Goal: Task Accomplishment & Management: Use online tool/utility

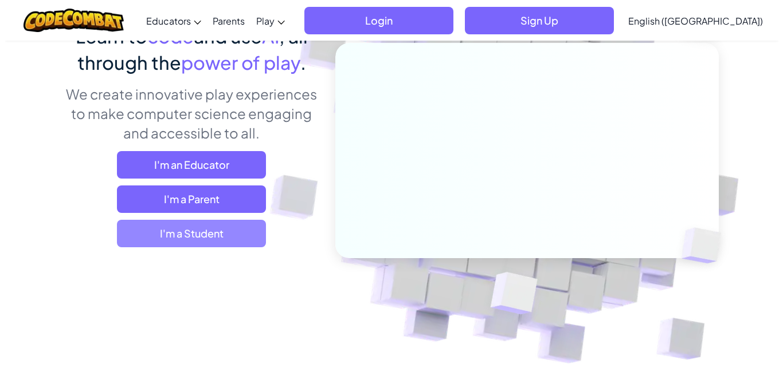
scroll to position [115, 0]
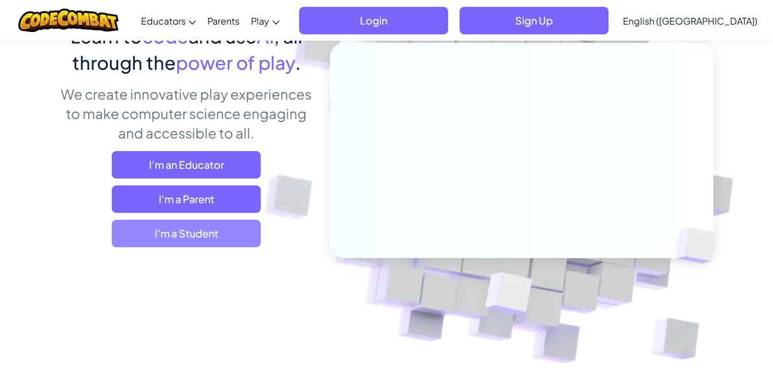
click at [161, 234] on span "I'm a Student" at bounding box center [186, 233] width 149 height 27
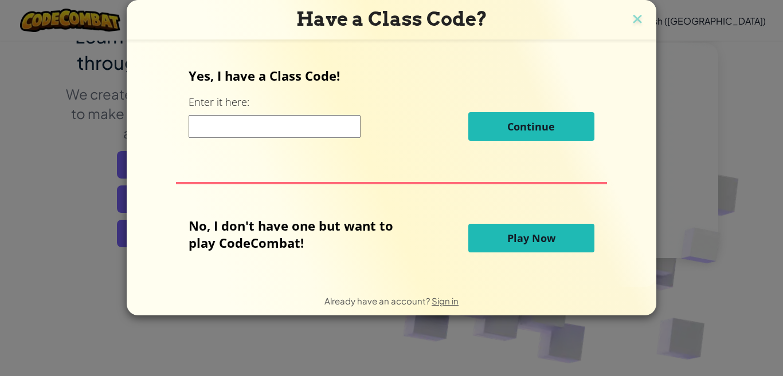
click at [478, 245] on button "Play Now" at bounding box center [531, 238] width 126 height 29
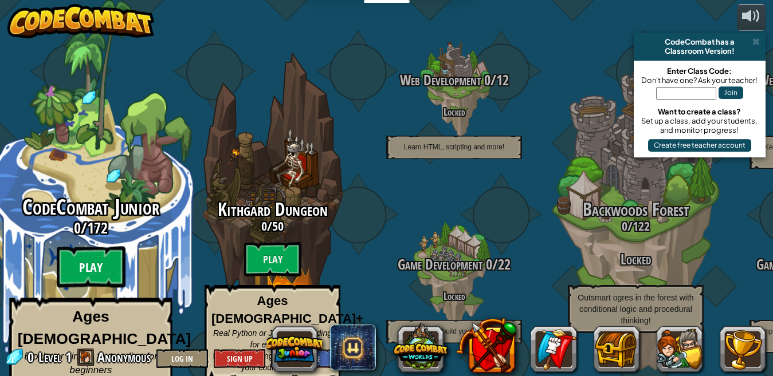
click at [113, 248] on btn "Play" at bounding box center [91, 267] width 69 height 41
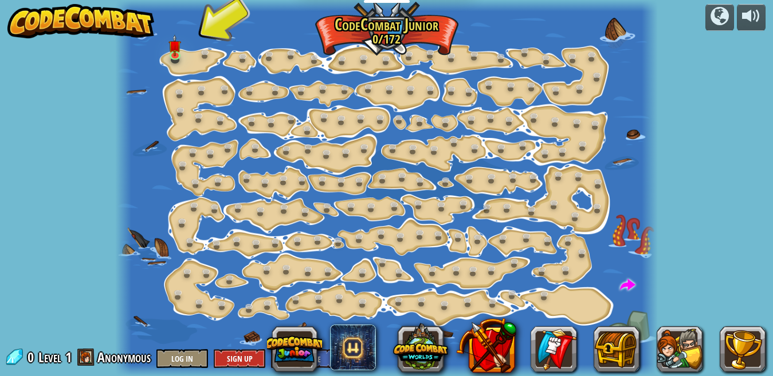
click at [520, 342] on div at bounding box center [521, 350] width 487 height 46
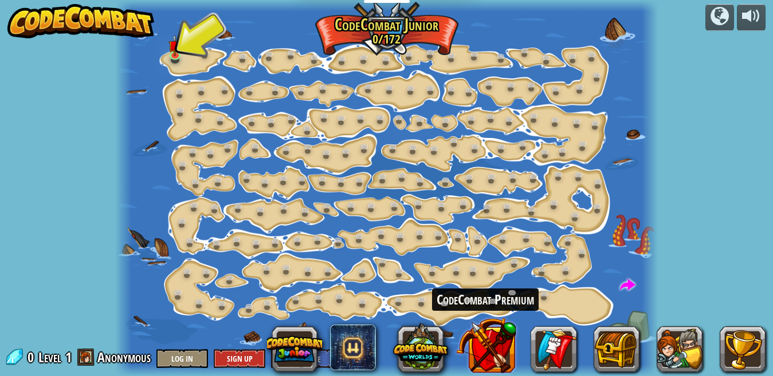
click at [513, 346] on button at bounding box center [485, 346] width 60 height 60
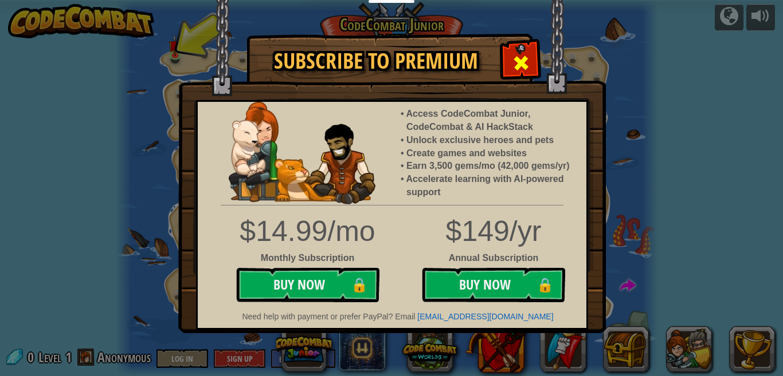
click at [524, 54] on span at bounding box center [521, 63] width 18 height 18
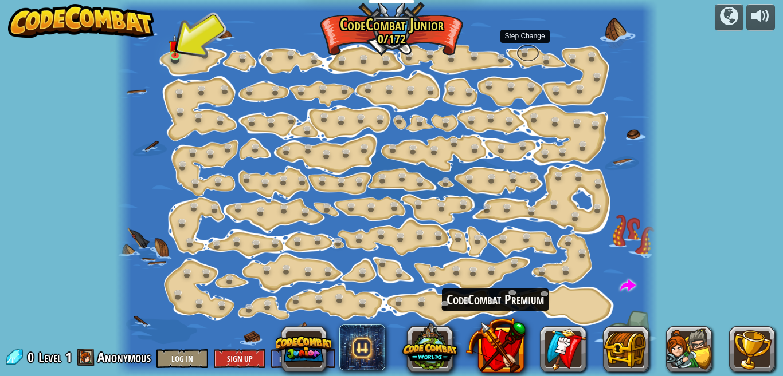
click at [524, 53] on link at bounding box center [527, 52] width 23 height 17
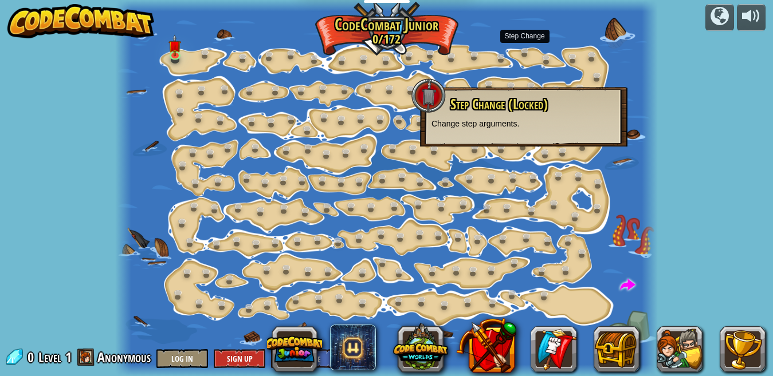
click at [370, 128] on div at bounding box center [386, 188] width 543 height 376
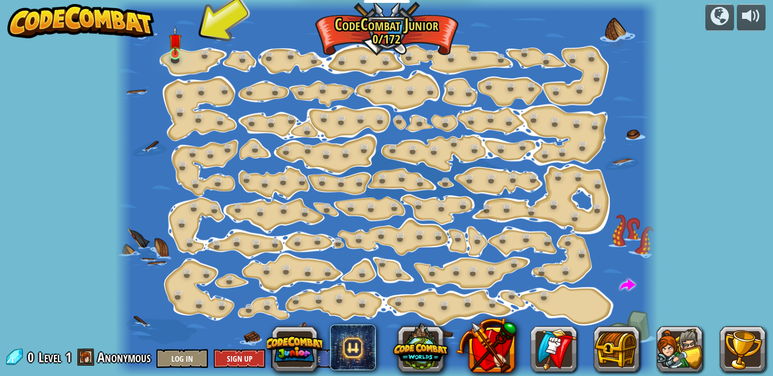
click at [177, 41] on img at bounding box center [175, 40] width 13 height 29
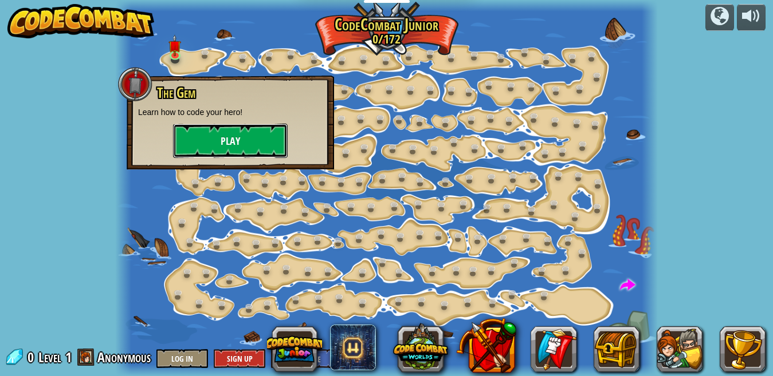
click at [266, 141] on button "Play" at bounding box center [230, 141] width 115 height 34
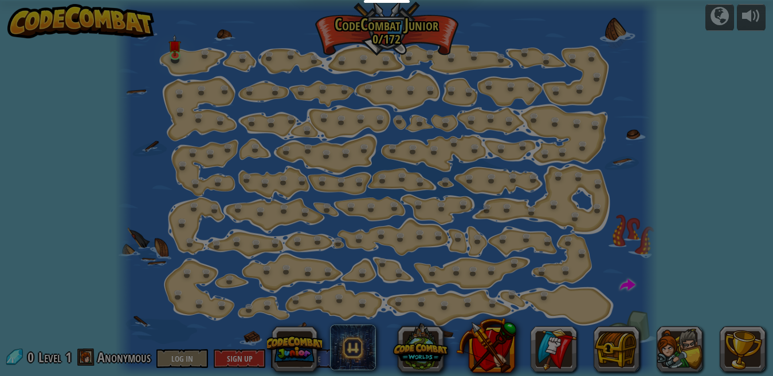
click at [223, 141] on div at bounding box center [386, 188] width 773 height 376
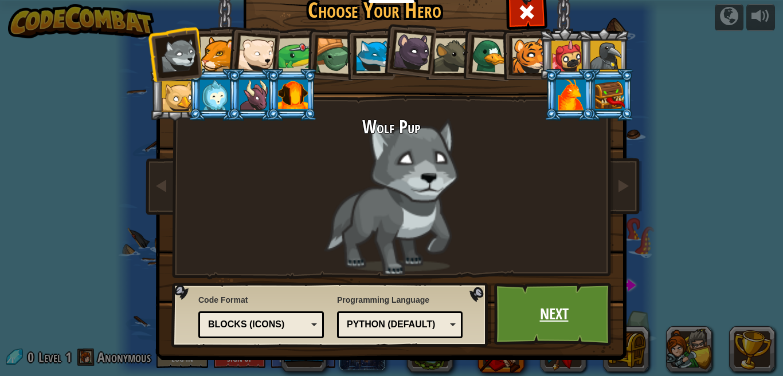
click at [516, 301] on link "Next" at bounding box center [554, 314] width 120 height 63
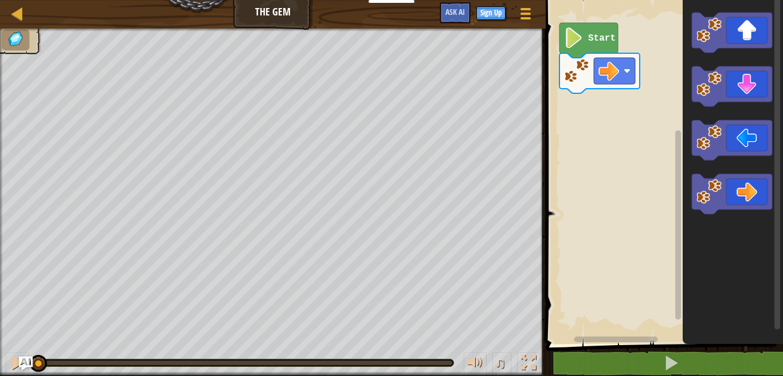
click at [595, 45] on icon "Blockly Workspace" at bounding box center [588, 40] width 58 height 35
click at [602, 46] on icon "Blockly Workspace" at bounding box center [588, 40] width 58 height 35
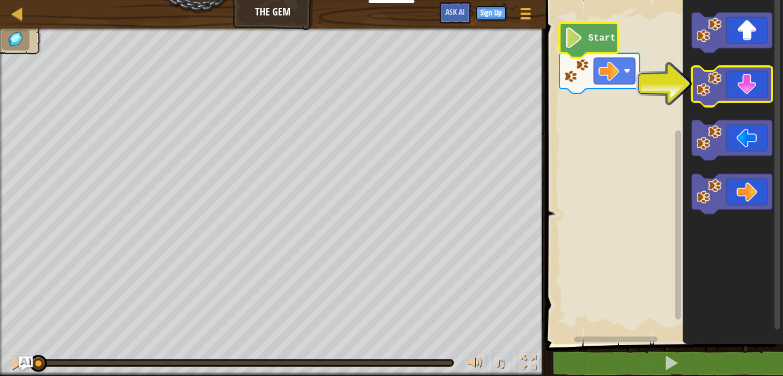
click at [752, 86] on icon "Blockly Workspace" at bounding box center [731, 86] width 80 height 40
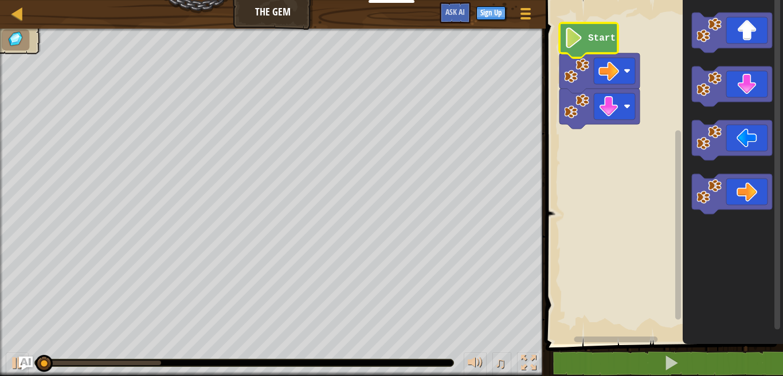
click at [584, 33] on icon "Blockly Workspace" at bounding box center [588, 40] width 58 height 35
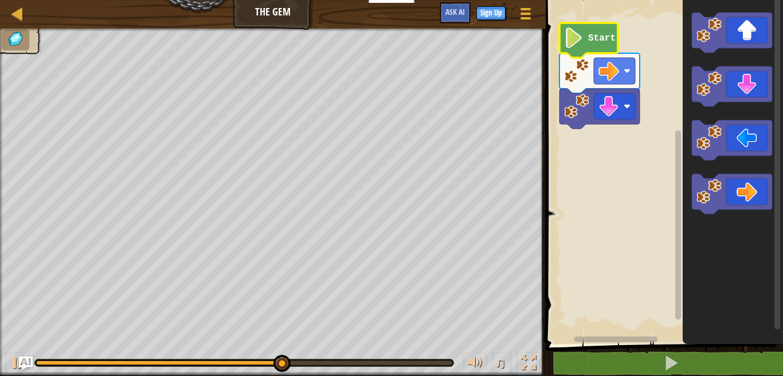
click at [744, 139] on icon "Blockly Workspace" at bounding box center [731, 140] width 80 height 40
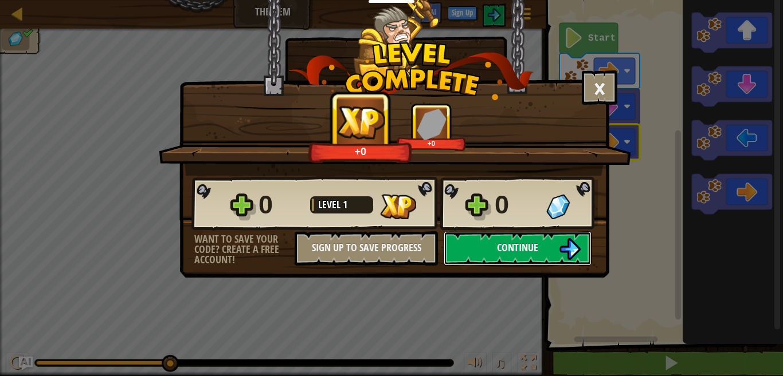
click at [581, 256] on button "Continue" at bounding box center [517, 248] width 148 height 34
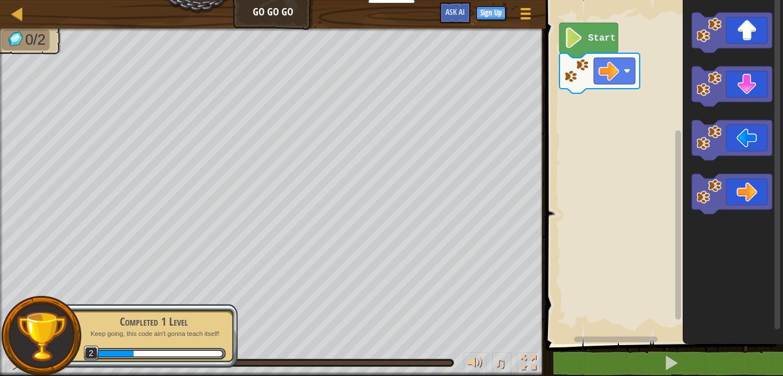
click at [577, 37] on image "Blockly Workspace" at bounding box center [573, 37] width 19 height 21
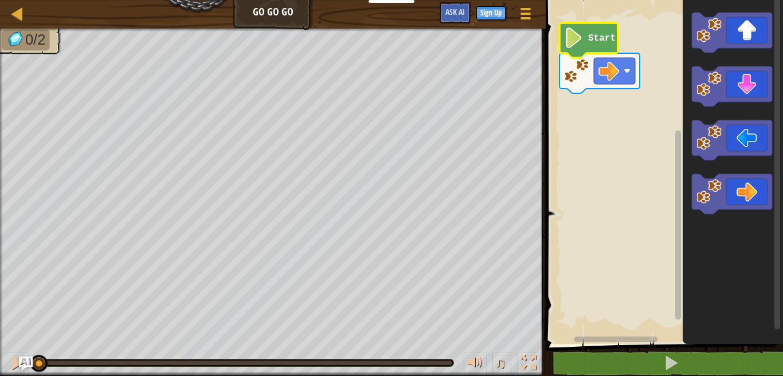
click at [569, 53] on icon "Blockly Workspace" at bounding box center [588, 40] width 58 height 35
click at [602, 37] on text "Start" at bounding box center [601, 38] width 27 height 10
click at [604, 49] on icon "Blockly Workspace" at bounding box center [588, 40] width 58 height 35
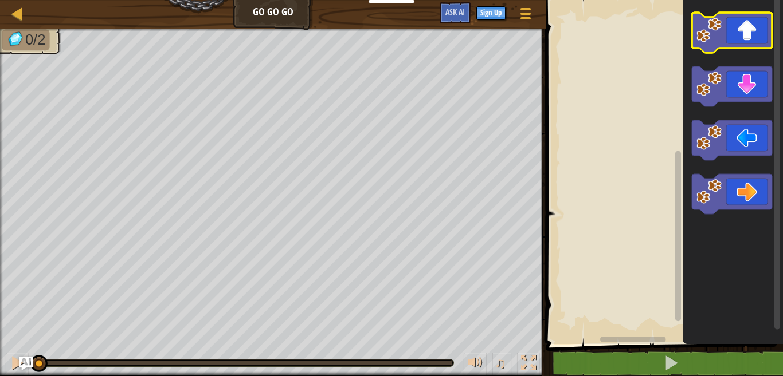
click at [744, 25] on icon "Blockly Workspace" at bounding box center [731, 33] width 80 height 40
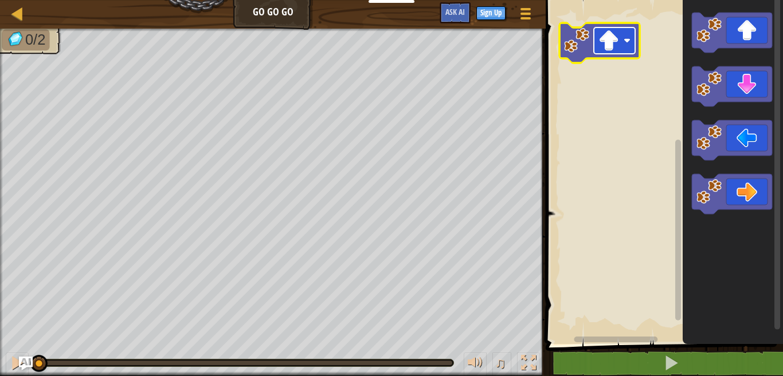
click at [632, 36] on rect "Blockly Workspace" at bounding box center [614, 40] width 41 height 26
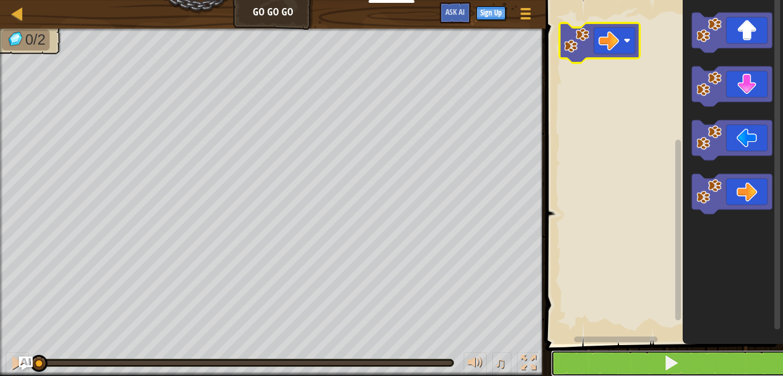
click at [657, 369] on button at bounding box center [671, 364] width 241 height 26
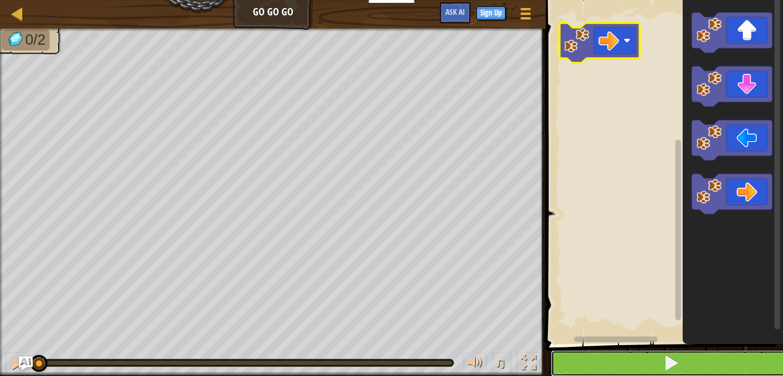
click at [657, 369] on button at bounding box center [671, 364] width 241 height 26
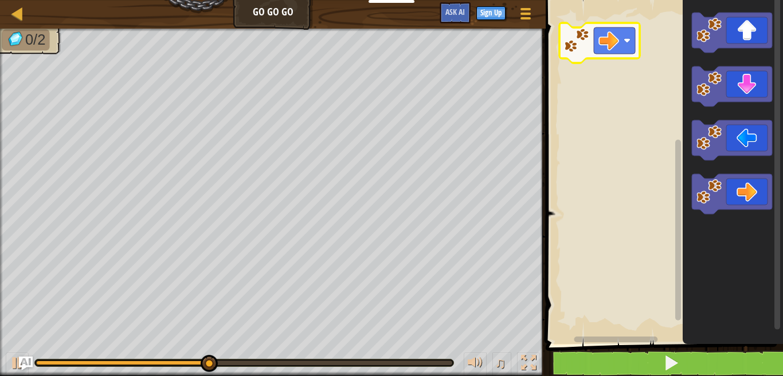
click at [745, 13] on g "Blockly Workspace" at bounding box center [731, 33] width 80 height 40
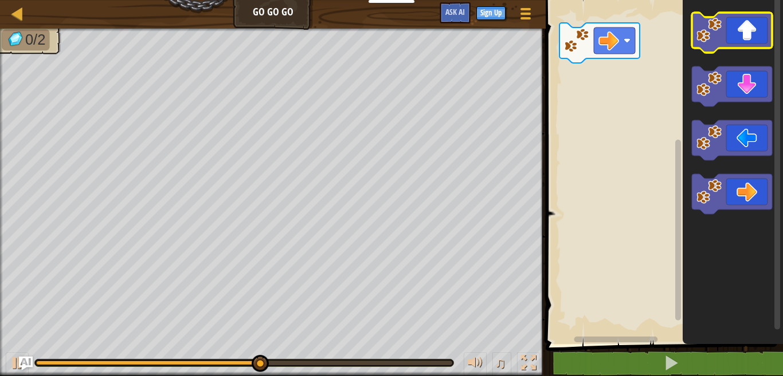
click at [720, 40] on image "Blockly Workspace" at bounding box center [708, 30] width 25 height 25
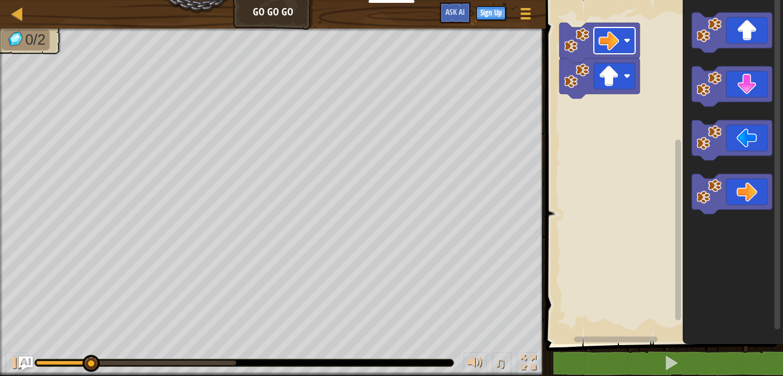
click at [624, 40] on image "Blockly Workspace" at bounding box center [626, 40] width 7 height 7
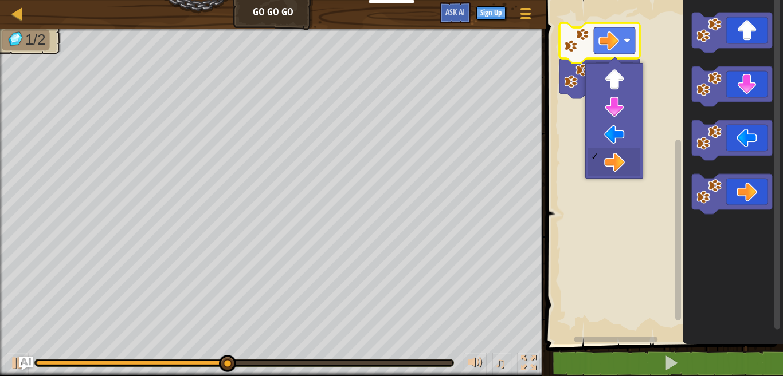
click at [653, 192] on rect "Blockly Workspace" at bounding box center [662, 169] width 241 height 350
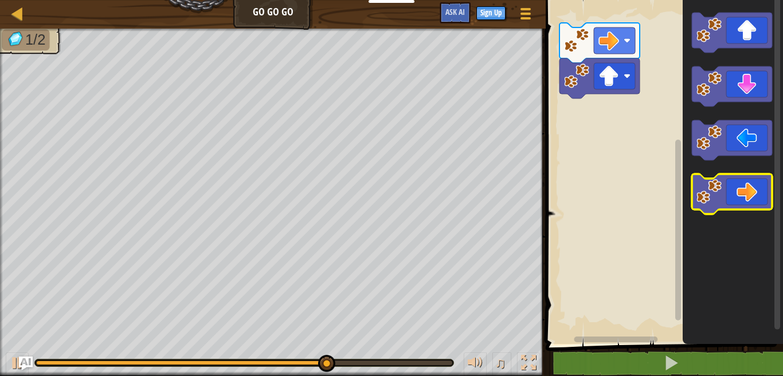
click at [748, 199] on icon "Blockly Workspace" at bounding box center [731, 194] width 80 height 40
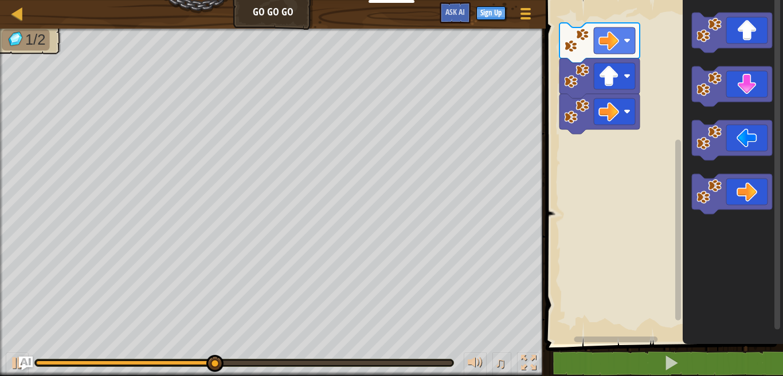
click at [732, 198] on icon "Blockly Workspace" at bounding box center [731, 194] width 80 height 40
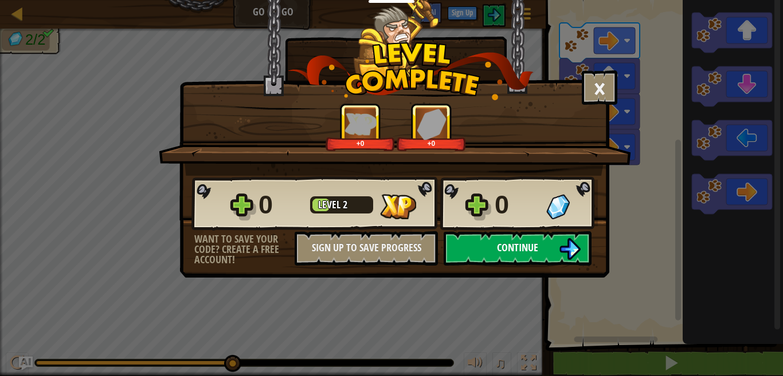
click at [528, 246] on span "Continue" at bounding box center [517, 248] width 41 height 14
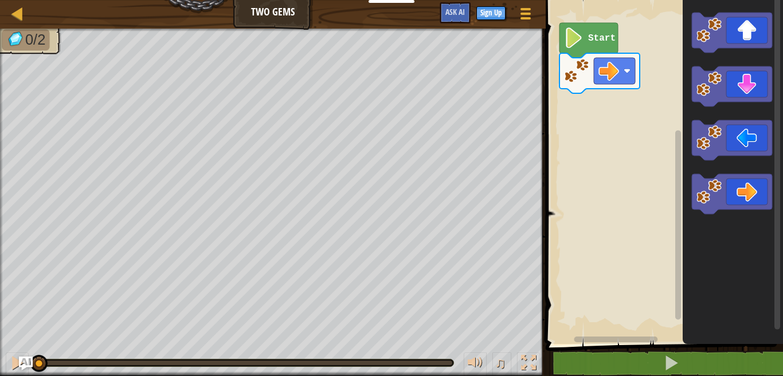
click at [588, 48] on icon "Blockly Workspace" at bounding box center [588, 40] width 58 height 35
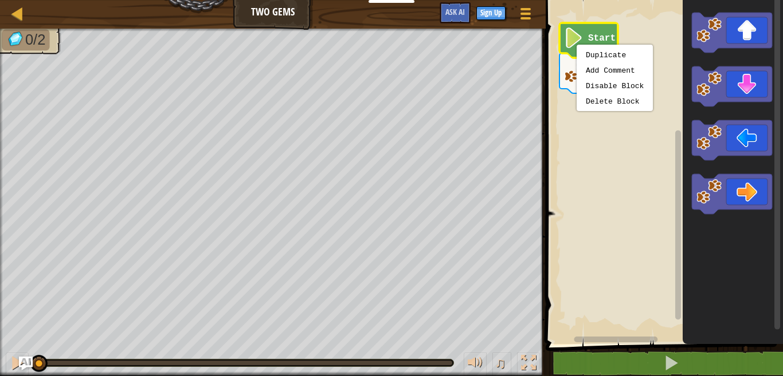
click at [595, 194] on rect "Blockly Workspace" at bounding box center [662, 169] width 241 height 350
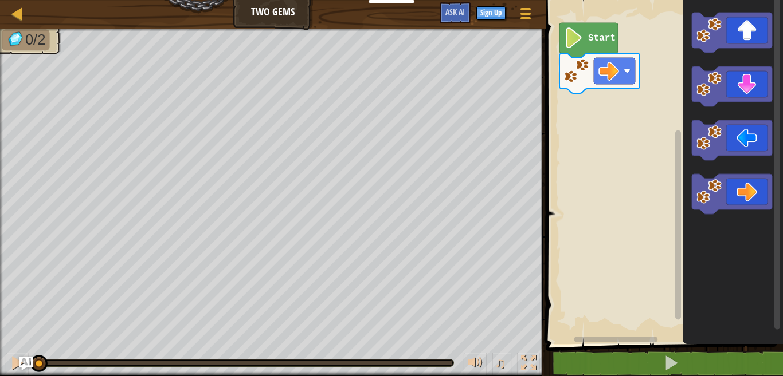
click at [565, 44] on image "Blockly Workspace" at bounding box center [573, 37] width 19 height 21
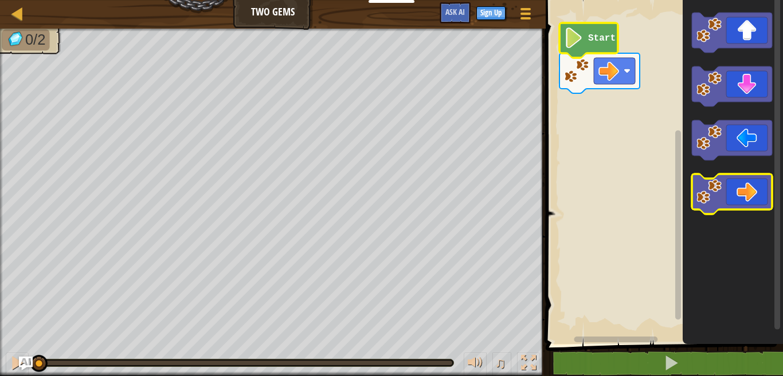
click at [734, 205] on icon "Blockly Workspace" at bounding box center [731, 194] width 80 height 40
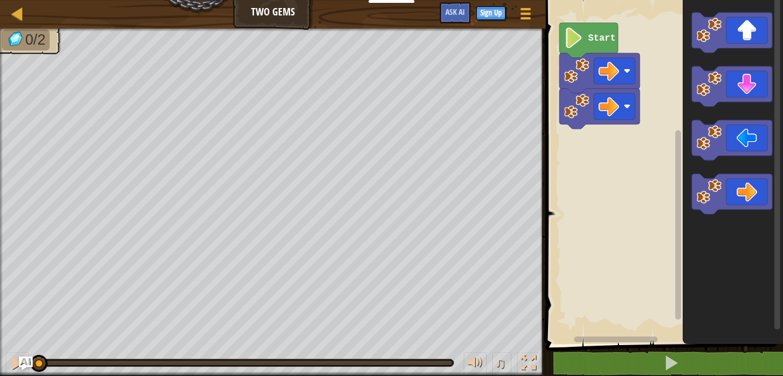
click at [585, 52] on icon "Blockly Workspace" at bounding box center [588, 40] width 58 height 35
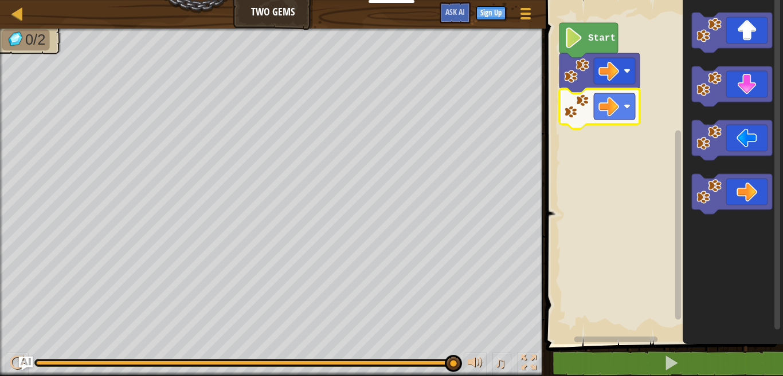
click at [574, 47] on image "Blockly Workspace" at bounding box center [573, 37] width 19 height 21
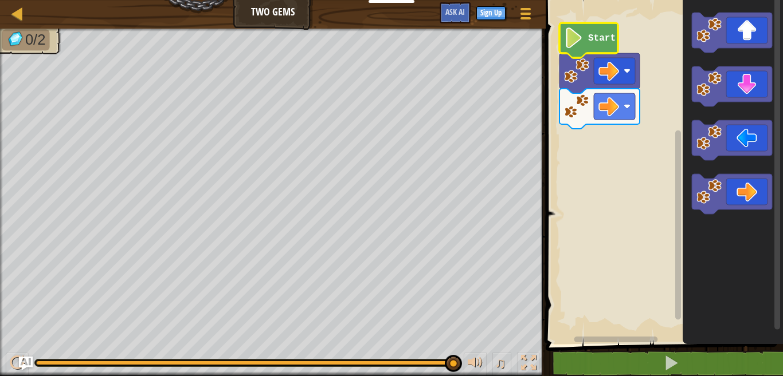
click at [623, 177] on rect "Blockly Workspace" at bounding box center [662, 169] width 241 height 350
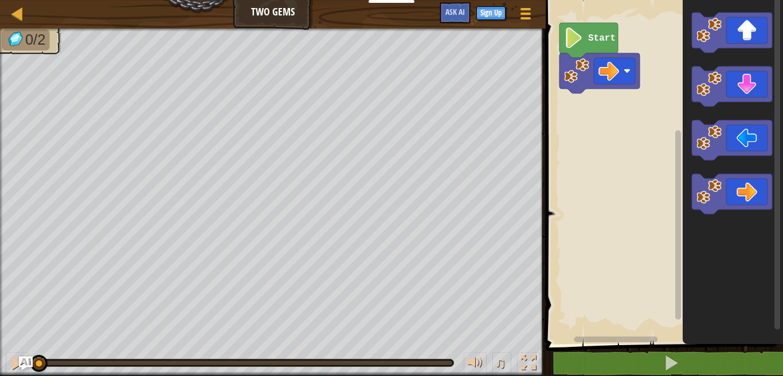
click at [737, 215] on div "Start" at bounding box center [662, 169] width 241 height 350
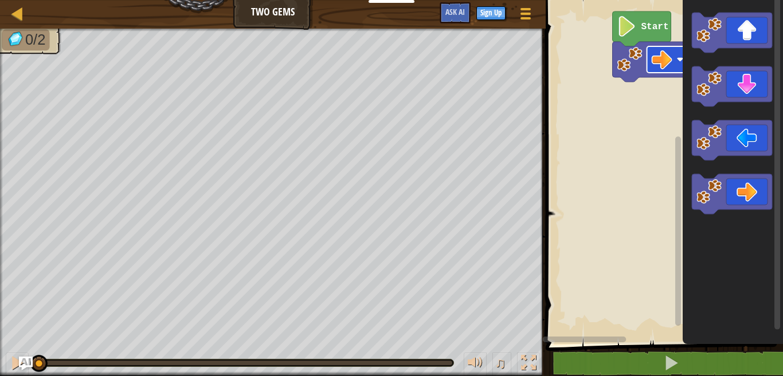
click at [660, 65] on image "Blockly Workspace" at bounding box center [661, 59] width 21 height 21
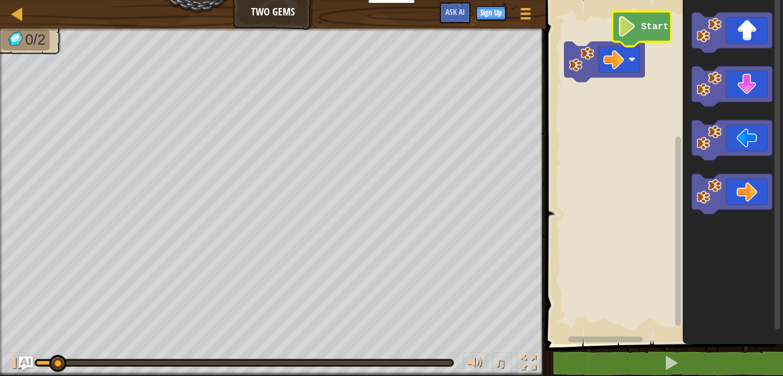
click at [646, 22] on text "Start" at bounding box center [654, 27] width 27 height 10
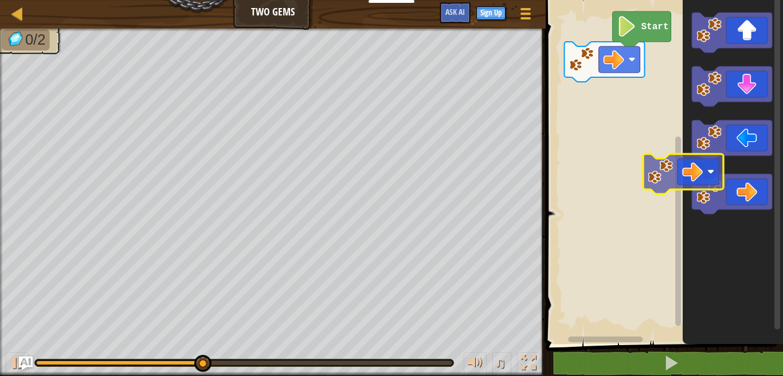
click at [649, 150] on div "Start" at bounding box center [662, 169] width 241 height 350
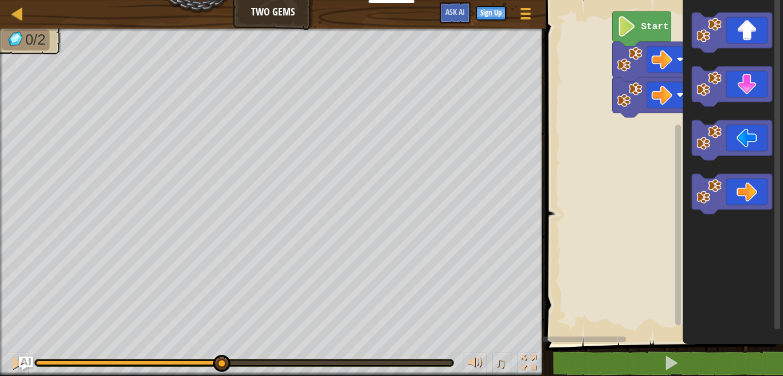
click at [666, 30] on text "Start" at bounding box center [654, 27] width 27 height 10
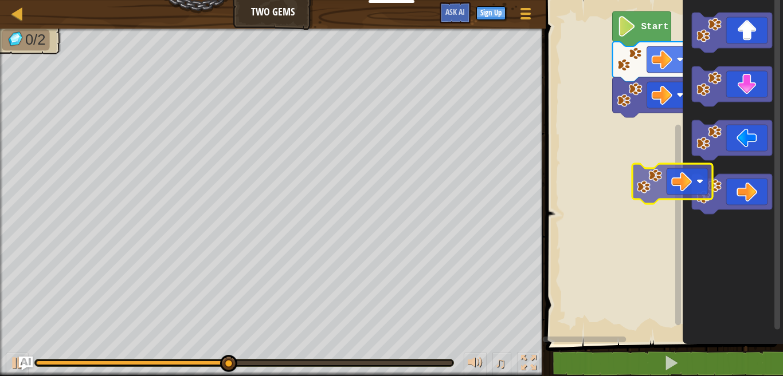
click at [656, 174] on div "Start" at bounding box center [662, 169] width 241 height 350
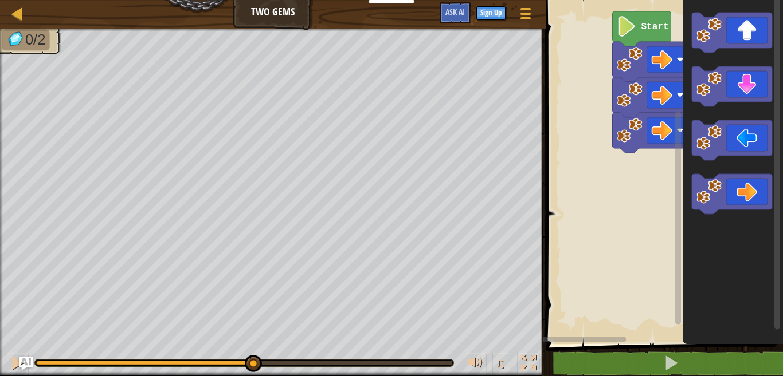
click at [636, 17] on image "Blockly Workspace" at bounding box center [626, 26] width 19 height 21
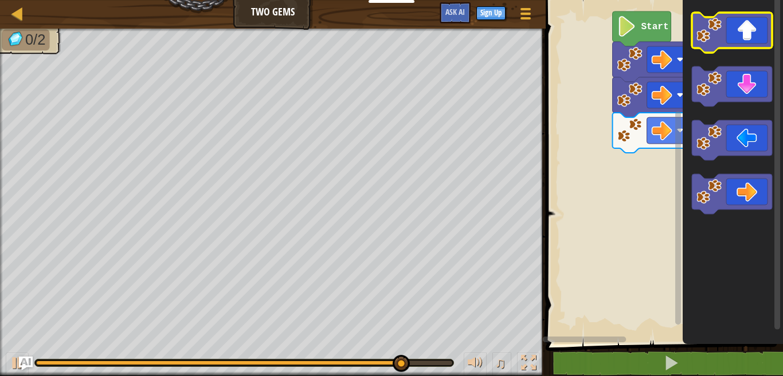
click at [758, 37] on icon "Blockly Workspace" at bounding box center [731, 33] width 80 height 40
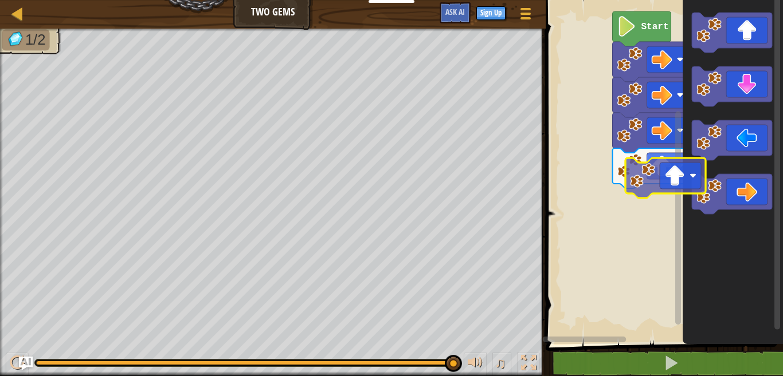
click at [643, 233] on div "Start" at bounding box center [662, 169] width 241 height 350
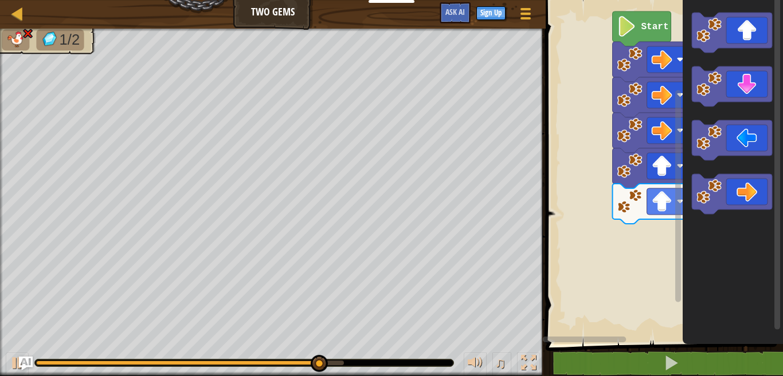
click at [689, 214] on icon "Blockly Workspace" at bounding box center [732, 169] width 100 height 350
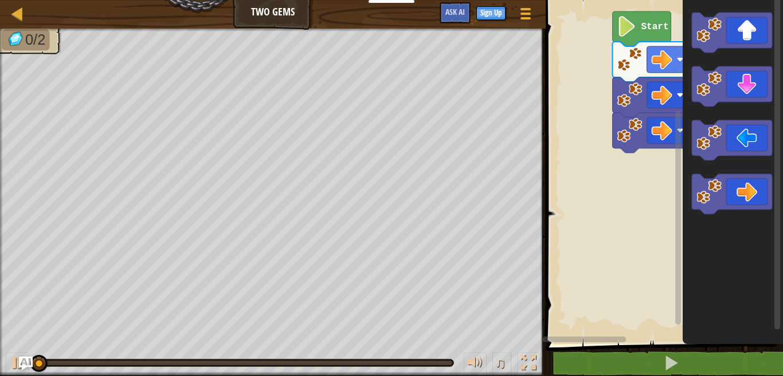
click at [635, 32] on image "Blockly Workspace" at bounding box center [626, 26] width 19 height 21
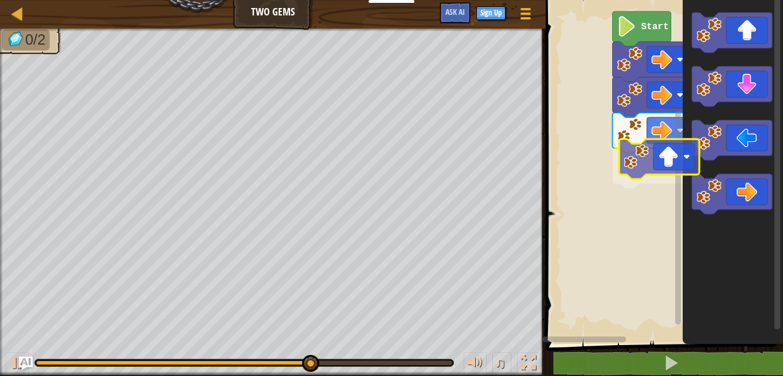
click at [663, 164] on div "Start" at bounding box center [662, 169] width 241 height 350
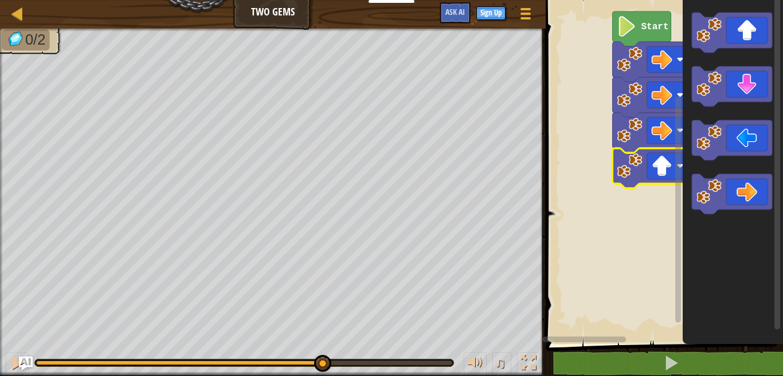
click at [649, 31] on text "Start" at bounding box center [654, 27] width 27 height 10
